Goal: Transaction & Acquisition: Book appointment/travel/reservation

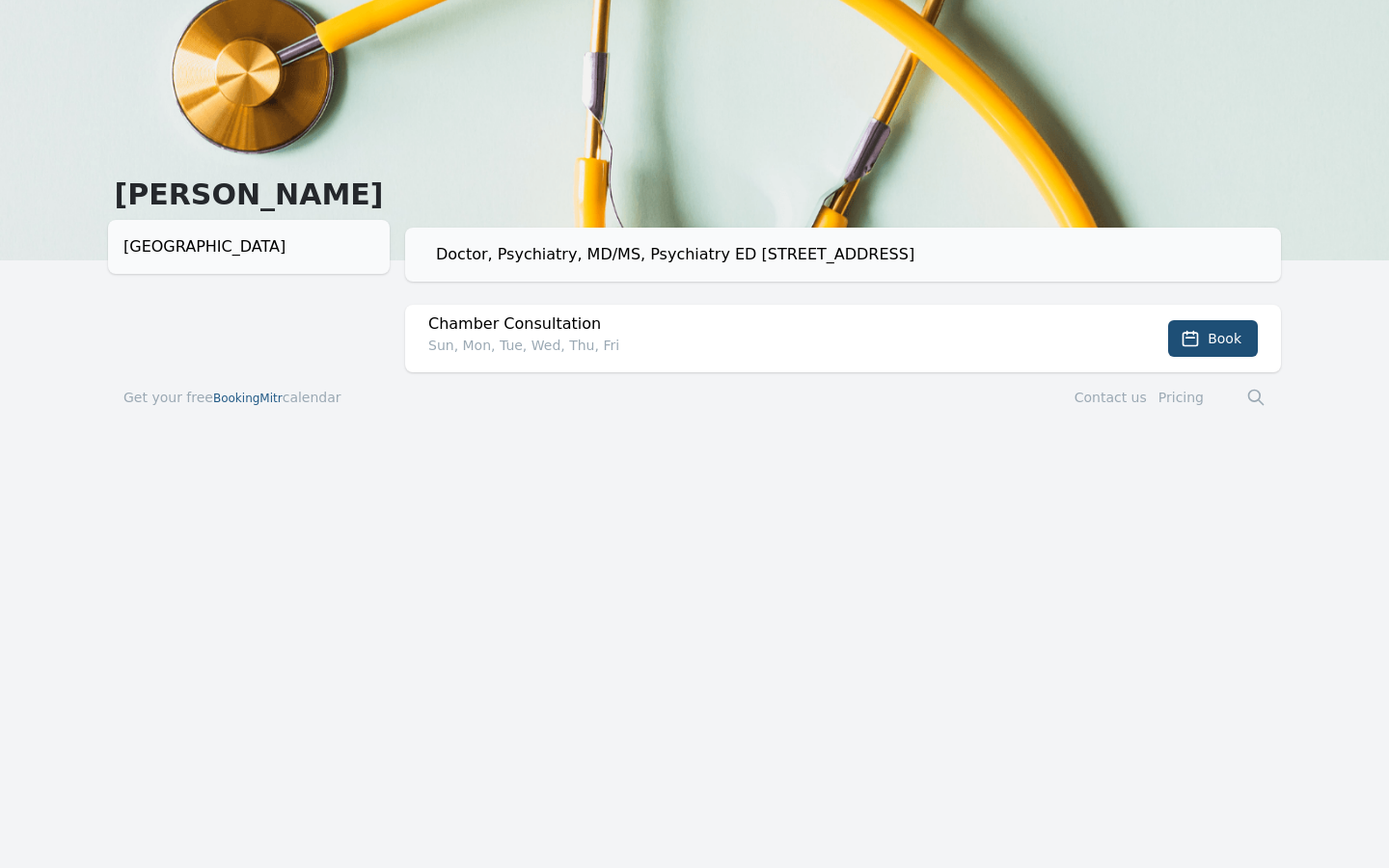
click at [1193, 359] on div "Book" at bounding box center [1174, 339] width 166 height 52
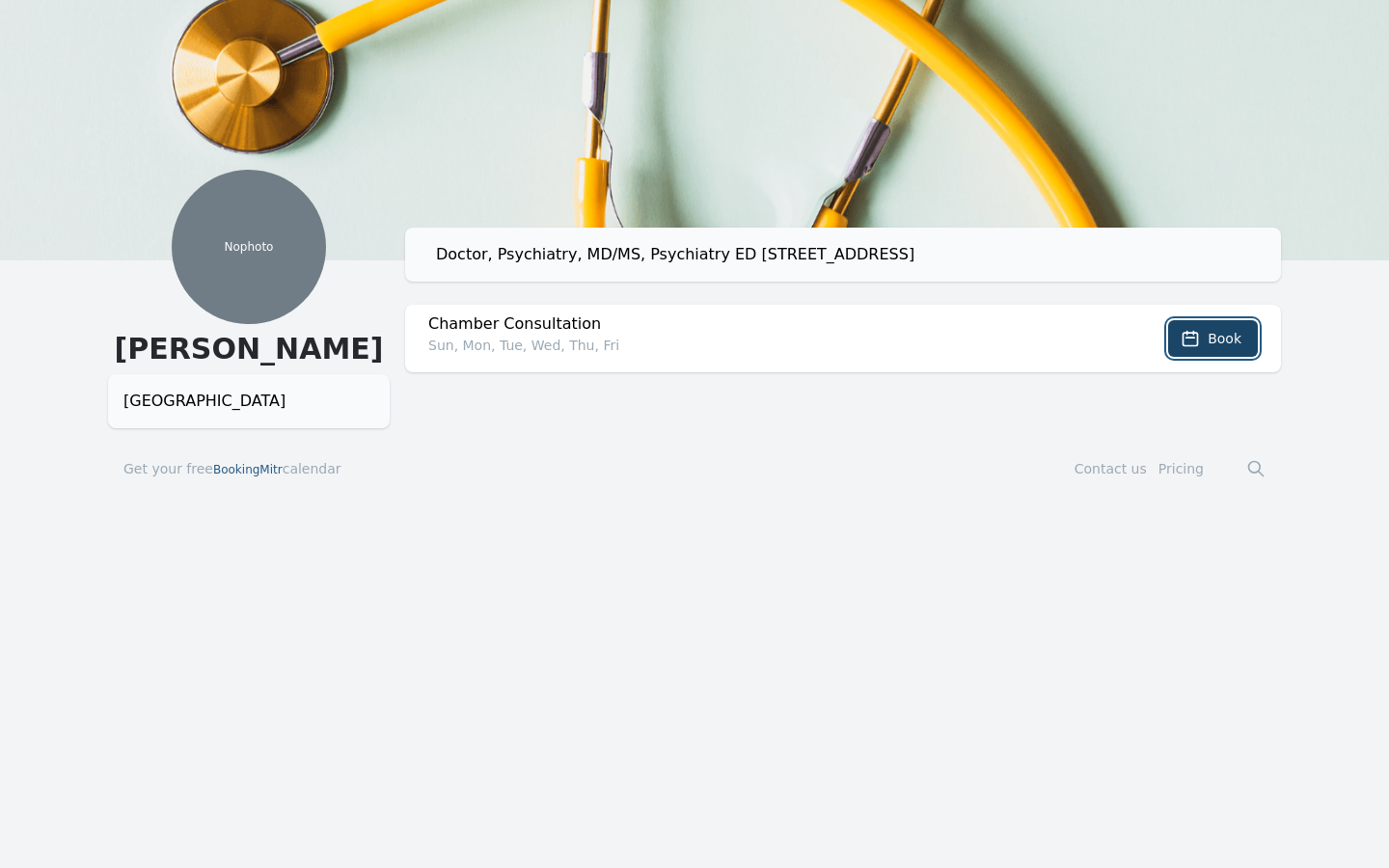
click at [1202, 333] on button "Book" at bounding box center [1213, 339] width 90 height 37
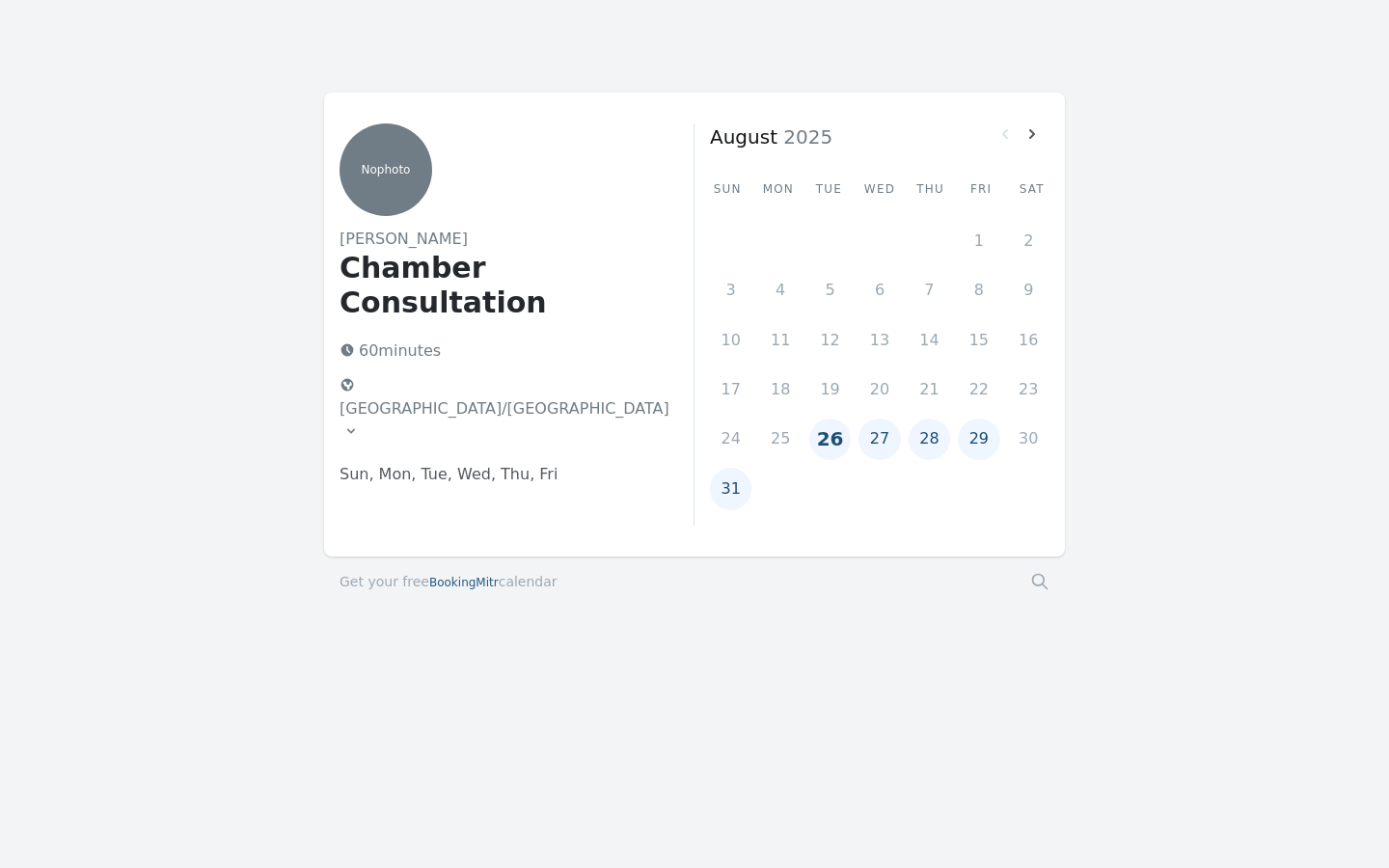
click at [842, 434] on button "26" at bounding box center [830, 439] width 42 height 42
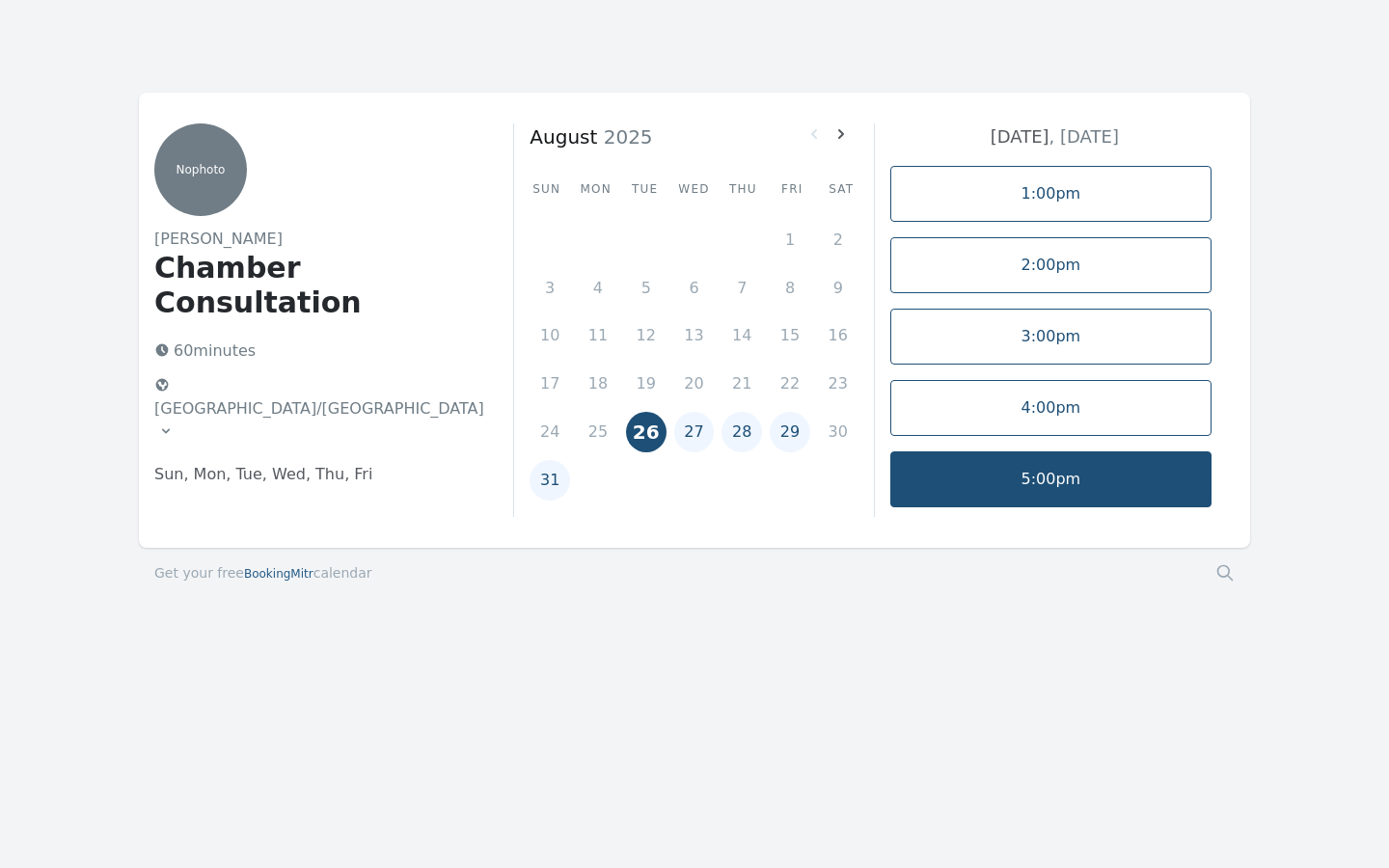
click at [1055, 498] on link "5:00pm" at bounding box center [1051, 479] width 321 height 56
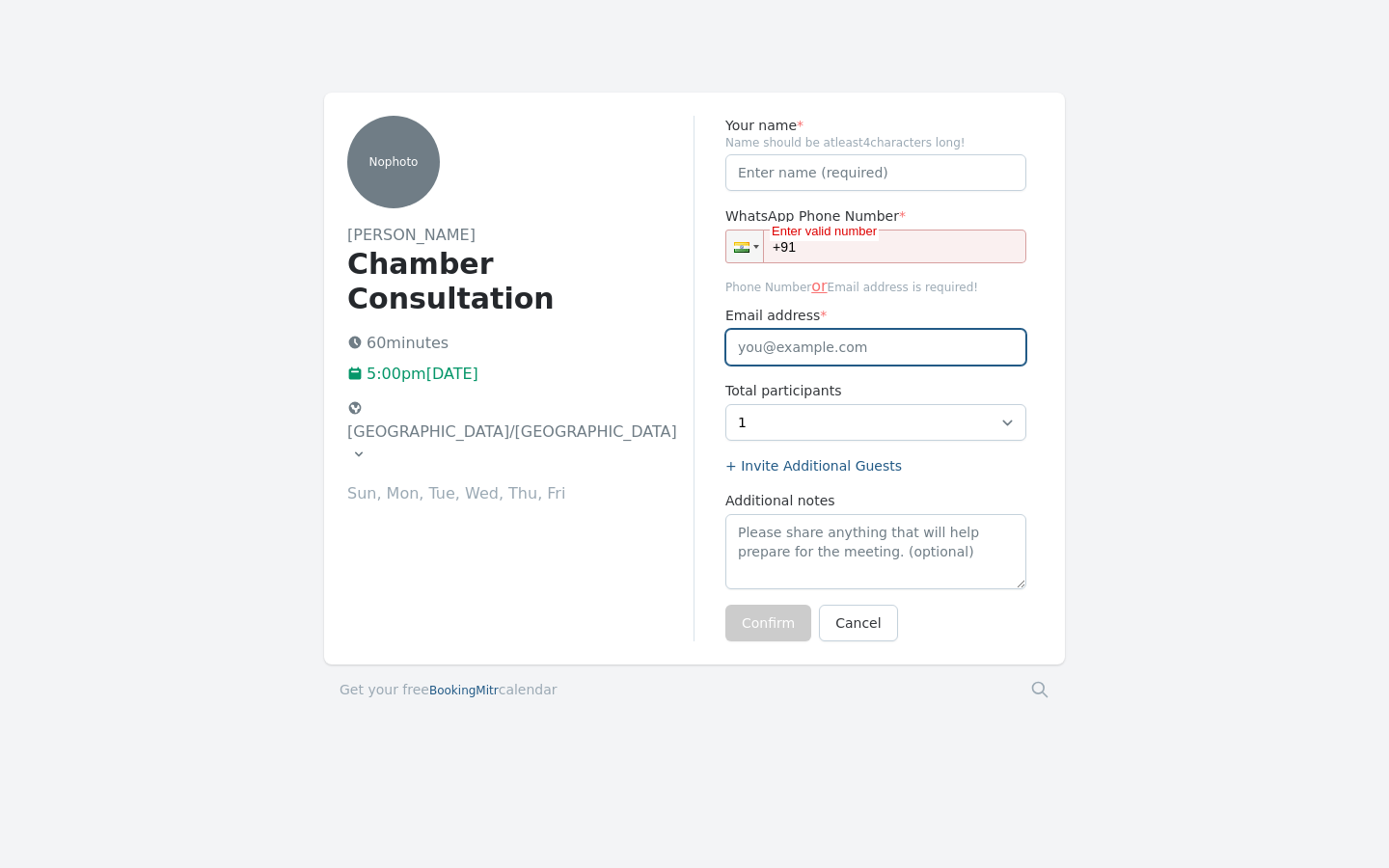
click at [799, 361] on input "Email address *" at bounding box center [875, 347] width 301 height 37
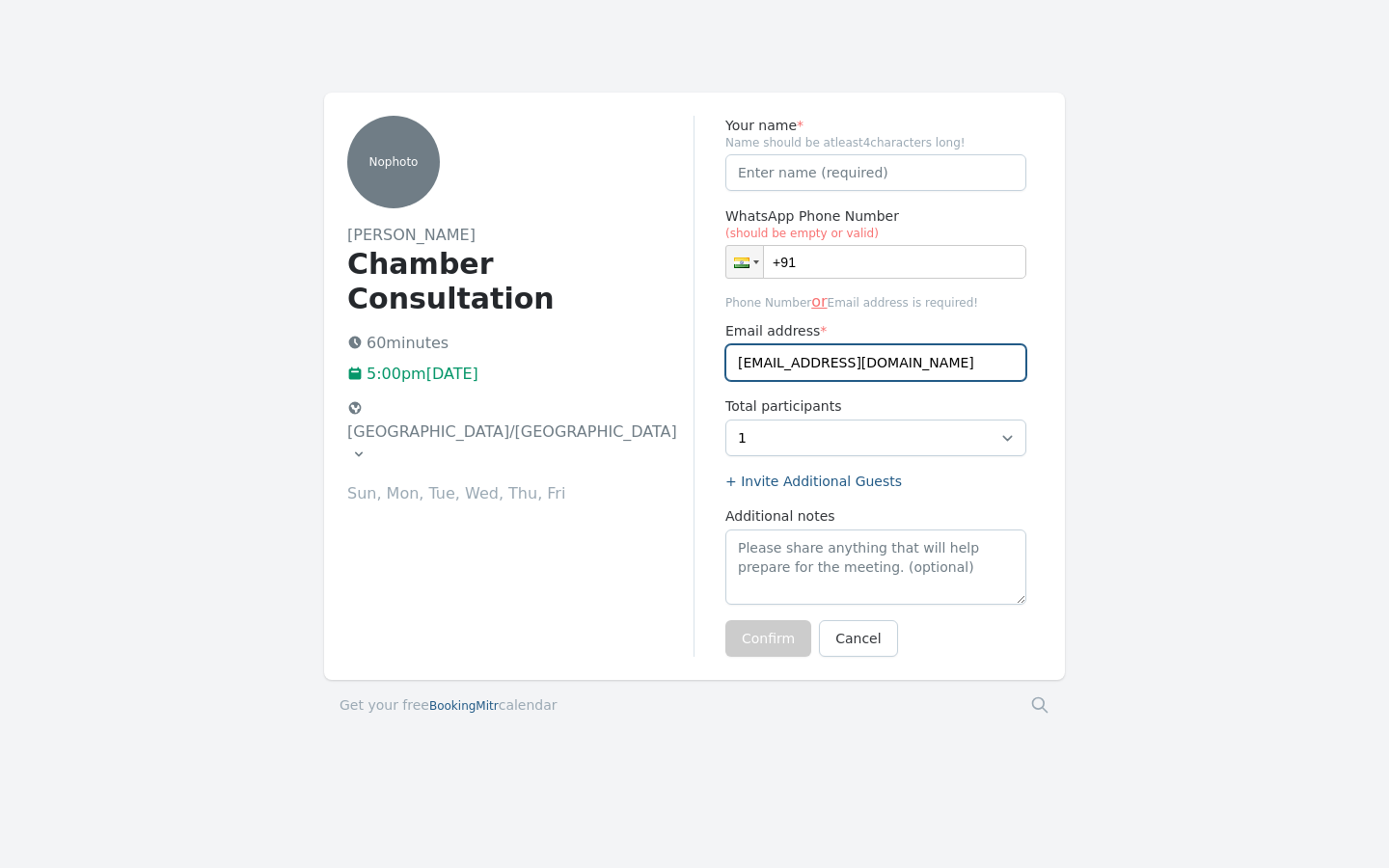
type input "[EMAIL_ADDRESS][DOMAIN_NAME]"
click at [832, 254] on input "+91" at bounding box center [875, 261] width 301 height 34
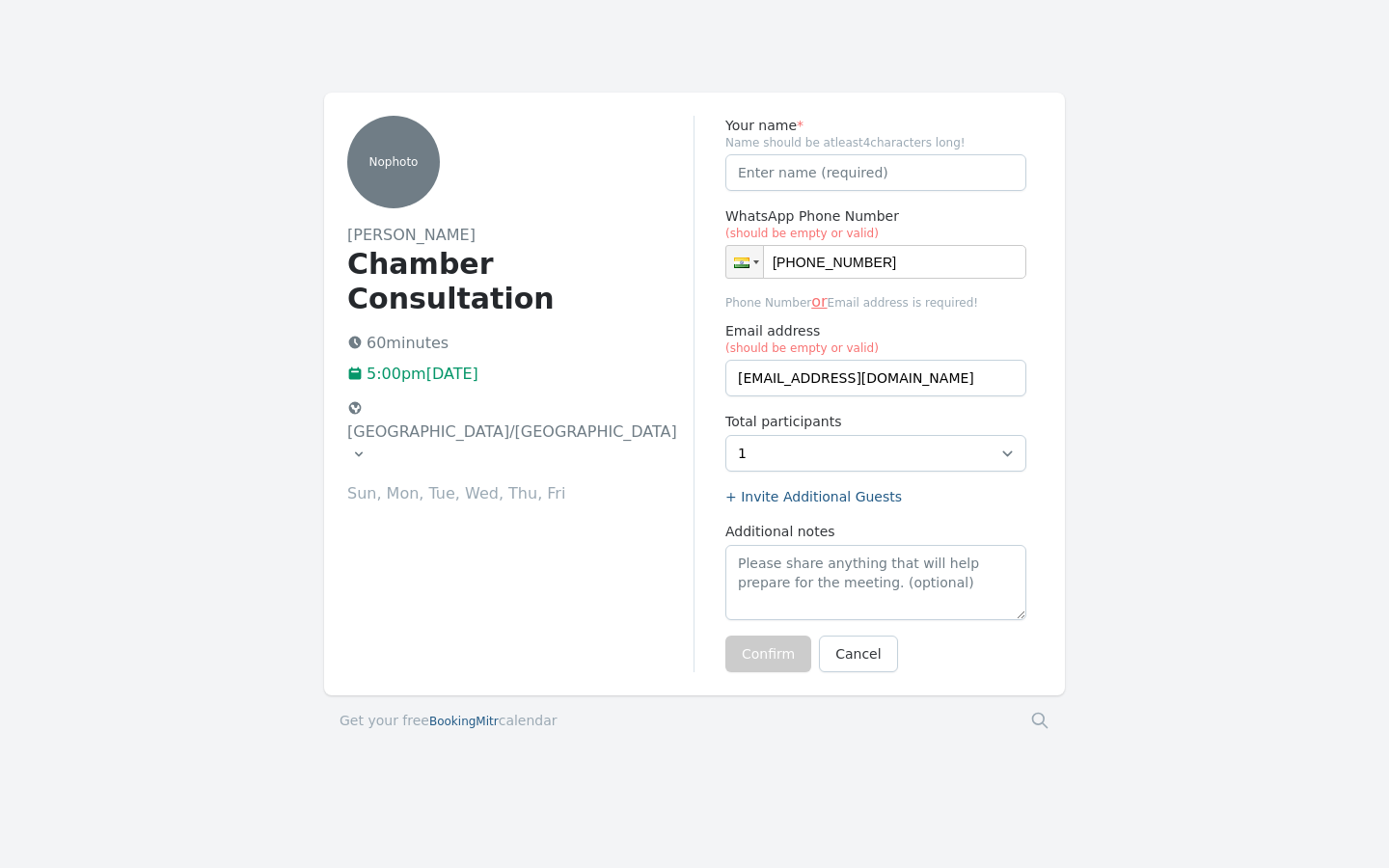
type input "[PHONE_NUMBER]"
click at [853, 180] on input "Your name *" at bounding box center [875, 172] width 301 height 37
type input "B"
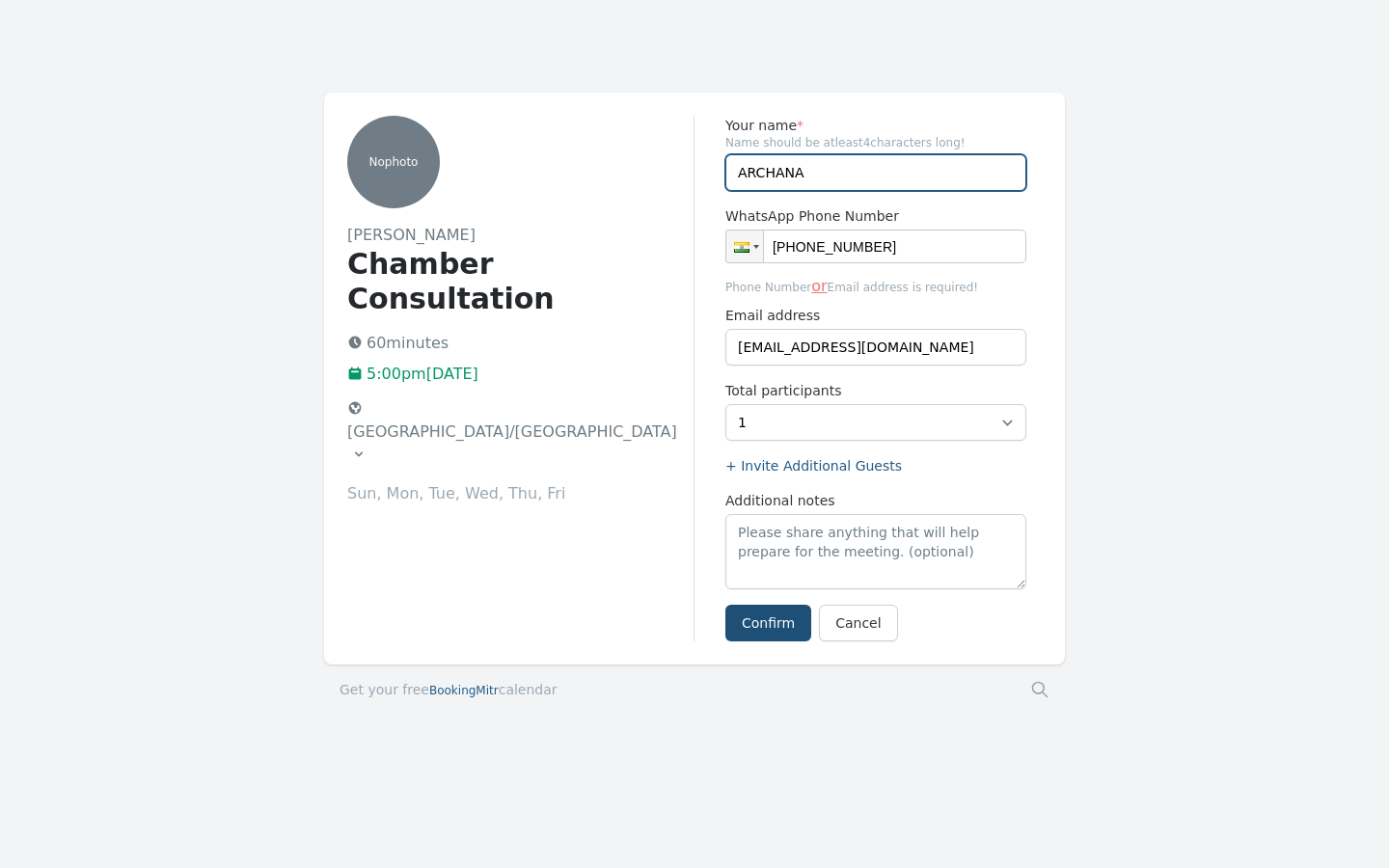
type input "ARCHANA"
click at [775, 649] on div "No photo [PERSON_NAME] Chamber Consultation 60 minutes 5:00pm[DATE] [GEOGRAPHIC…" at bounding box center [694, 378] width 740 height 572
click at [775, 629] on button "Confirm" at bounding box center [768, 623] width 86 height 37
